Goal: Task Accomplishment & Management: Complete application form

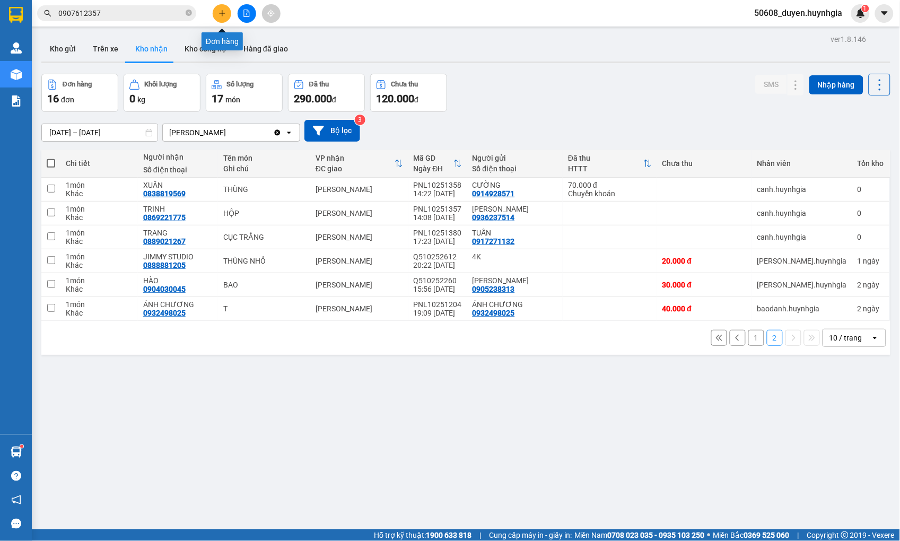
click at [221, 8] on button at bounding box center [222, 13] width 19 height 19
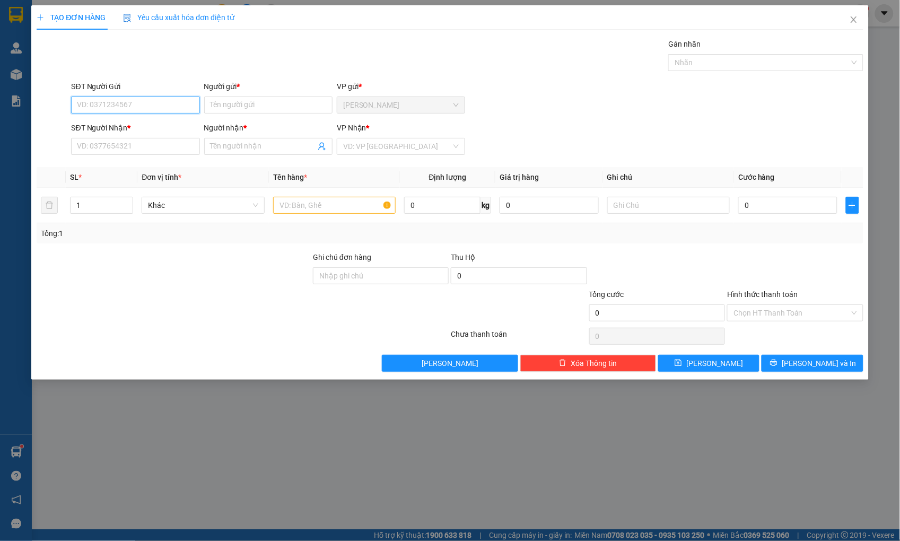
click at [146, 106] on input "SĐT Người Gửi" at bounding box center [135, 105] width 128 height 17
type input "0384712941"
click at [110, 125] on div "0384712941 - ĐẾN" at bounding box center [136, 126] width 116 height 12
type input "ĐẾN"
type input "0385212350"
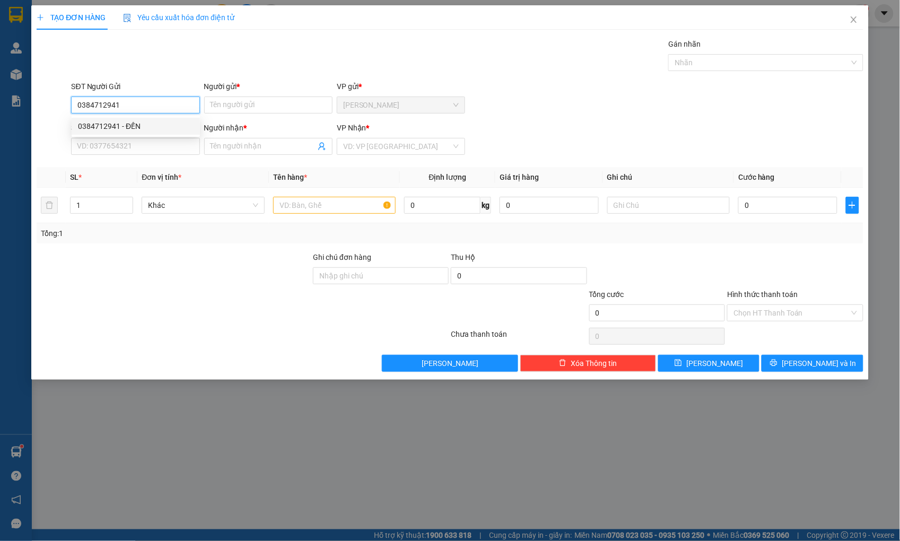
type input "THÚY"
type input "0384712941"
click at [330, 203] on input "text" at bounding box center [334, 205] width 123 height 17
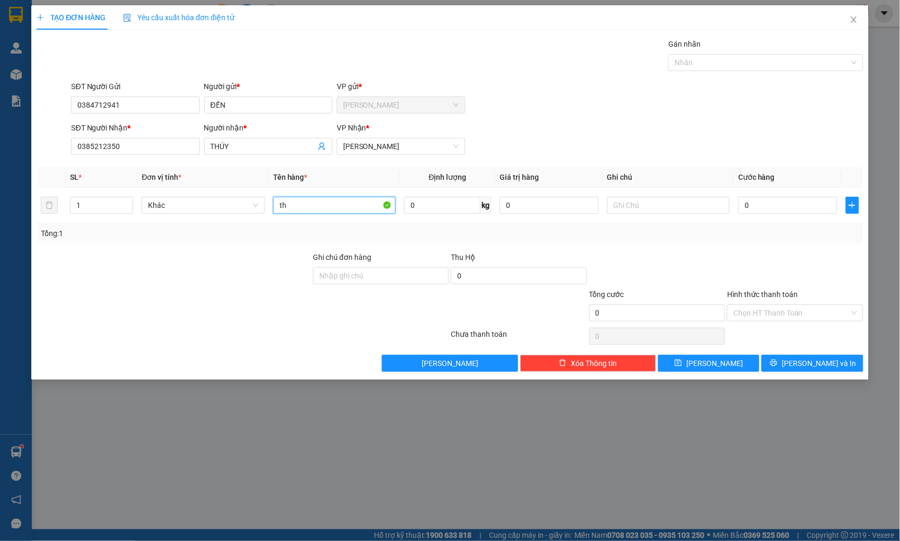
type input "t"
type input "1 THÙNG XỐP + 1 TÚI ĐEN"
drag, startPoint x: 91, startPoint y: 208, endPoint x: 84, endPoint y: 204, distance: 8.1
click at [90, 207] on input "1" at bounding box center [102, 205] width 62 height 16
type input "2"
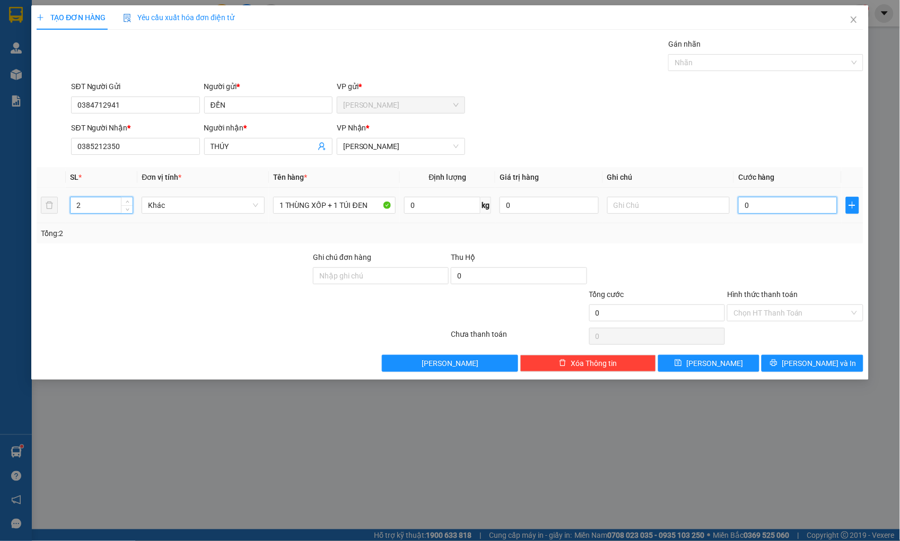
click at [747, 202] on input "0" at bounding box center [787, 205] width 99 height 17
type input "1"
type input "10"
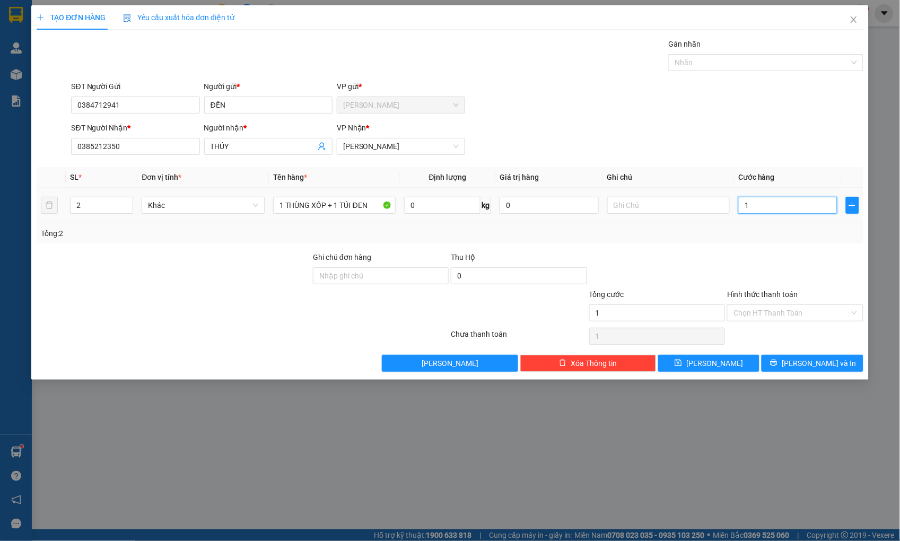
type input "10"
type input "100"
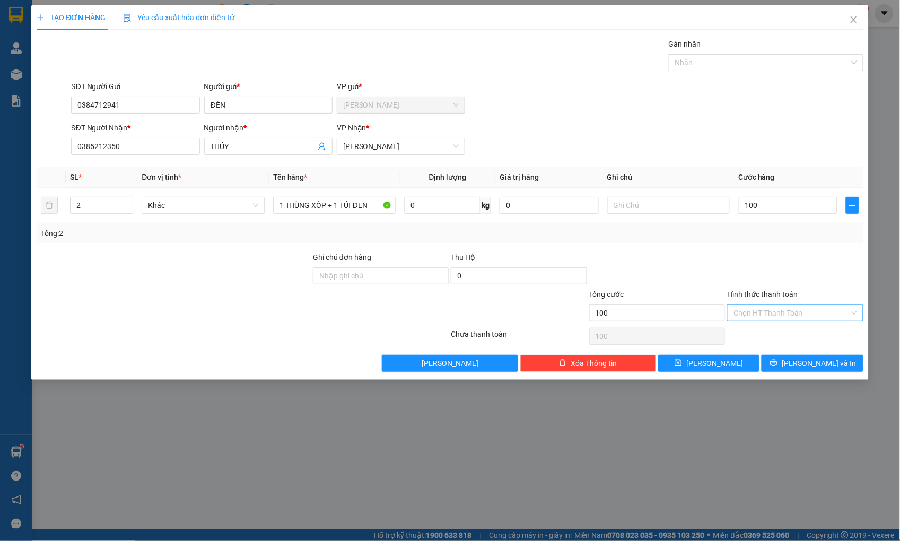
type input "100.000"
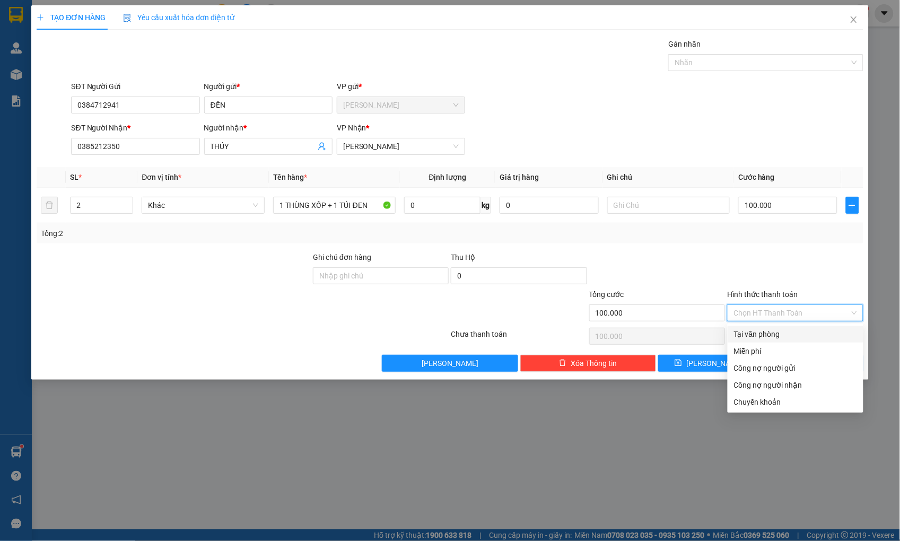
click at [741, 315] on input "Hình thức thanh toán" at bounding box center [792, 313] width 116 height 16
click at [779, 335] on div "Tại văn phòng" at bounding box center [795, 334] width 123 height 12
type input "0"
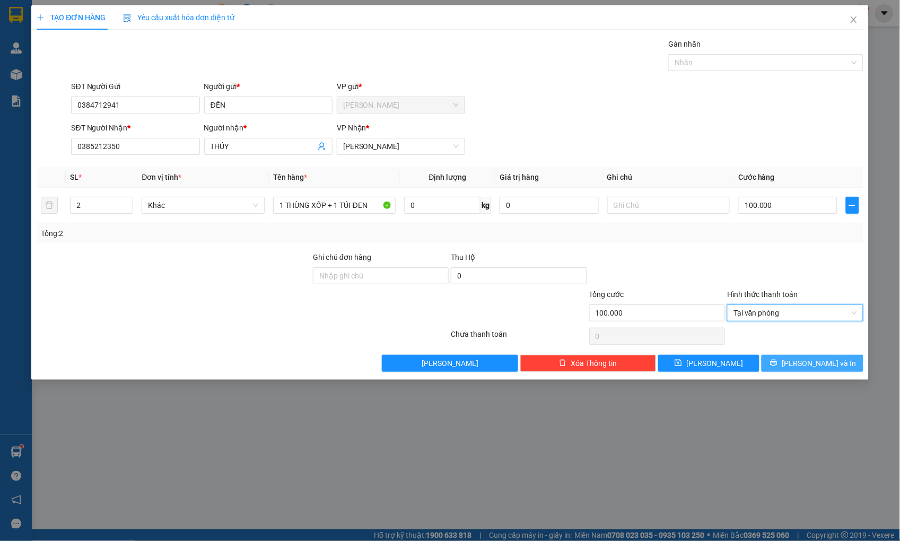
click at [778, 364] on icon "printer" at bounding box center [774, 363] width 7 height 7
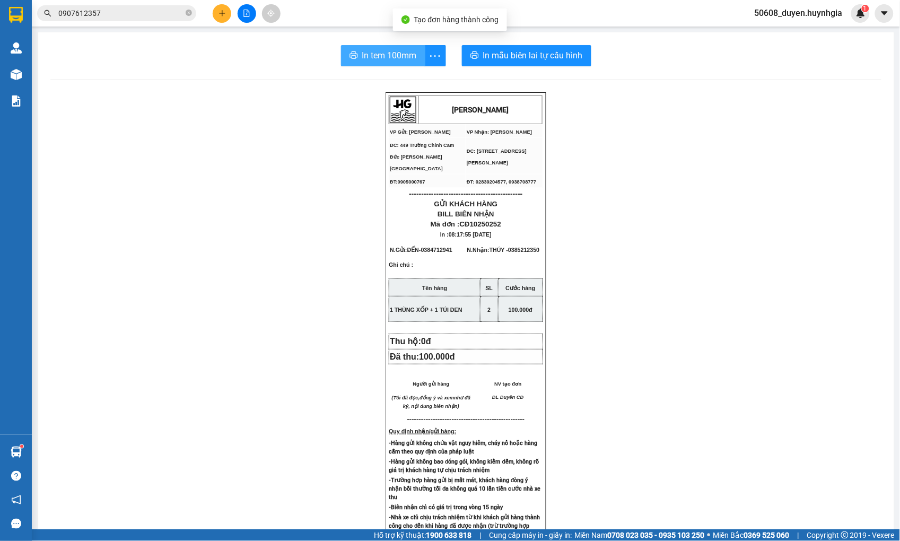
click at [365, 58] on span "In tem 100mm" at bounding box center [389, 55] width 55 height 13
click at [362, 57] on span "In tem 100mm" at bounding box center [389, 55] width 55 height 13
click at [215, 12] on button at bounding box center [222, 13] width 19 height 19
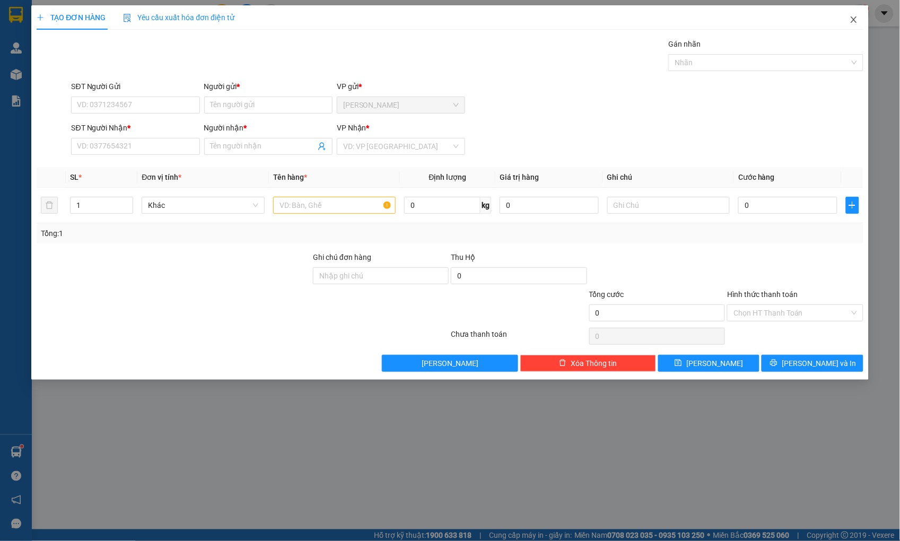
click at [857, 23] on icon "close" at bounding box center [854, 19] width 8 height 8
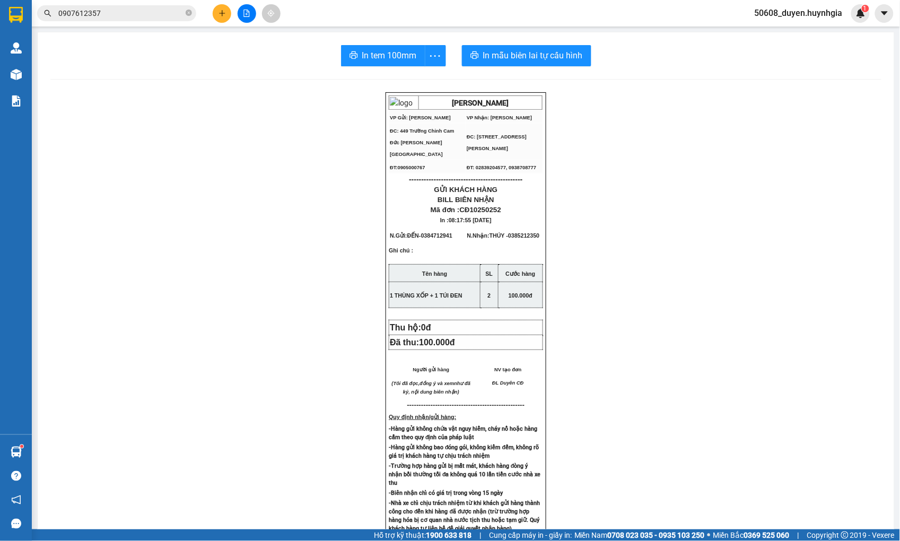
click at [150, 7] on input "0907612357" at bounding box center [120, 13] width 125 height 12
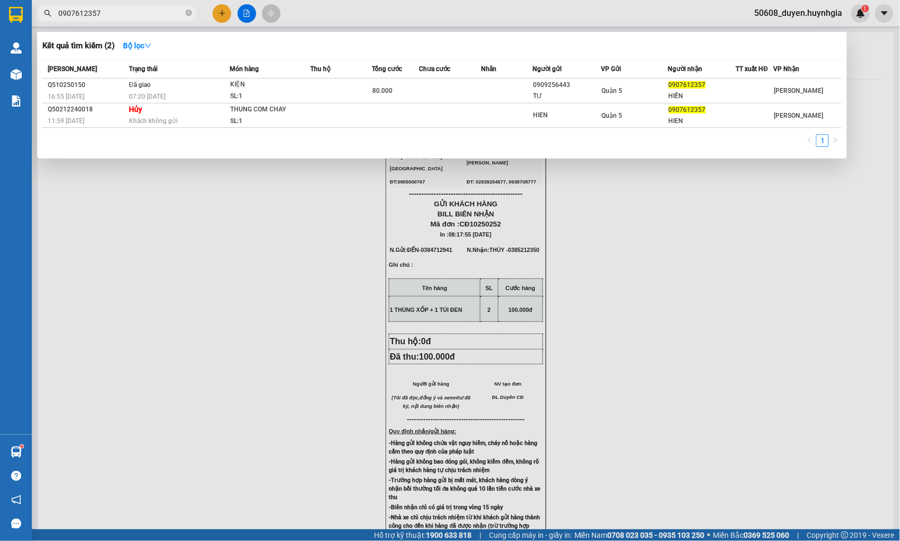
click at [150, 8] on input "0907612357" at bounding box center [120, 13] width 125 height 12
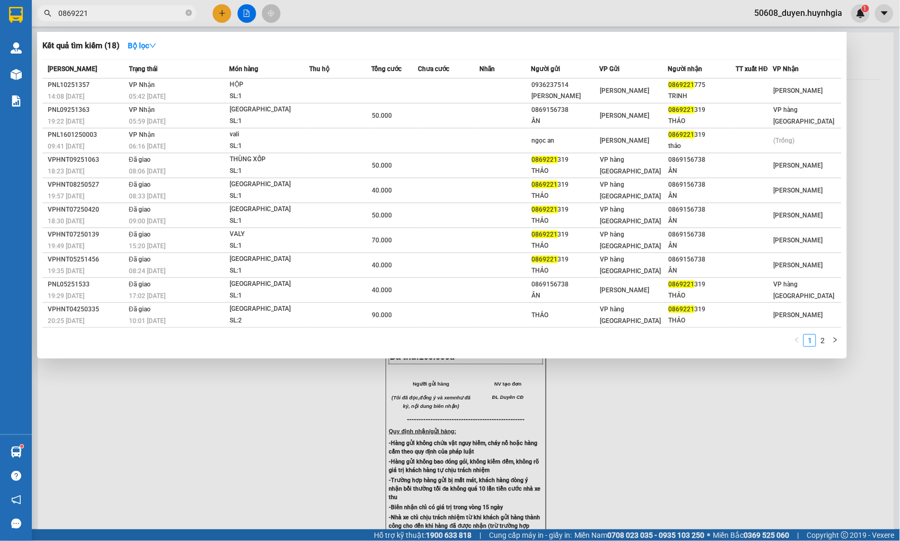
type input "0869221"
drag, startPoint x: 168, startPoint y: 14, endPoint x: 56, endPoint y: 15, distance: 111.4
click at [56, 15] on span "0869221" at bounding box center [116, 13] width 159 height 16
click at [142, 13] on input "0869221" at bounding box center [120, 13] width 125 height 12
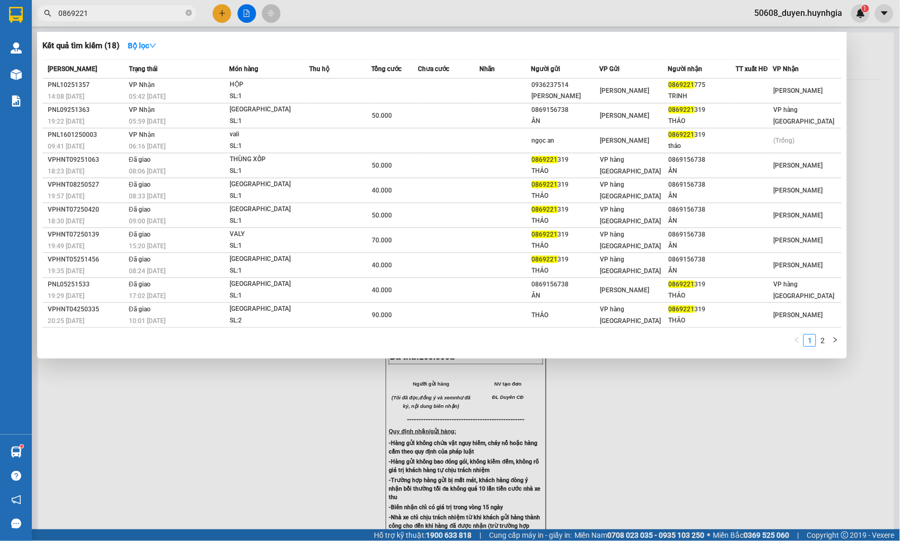
click at [142, 13] on input "0869221" at bounding box center [120, 13] width 125 height 12
